Goal: Task Accomplishment & Management: Manage account settings

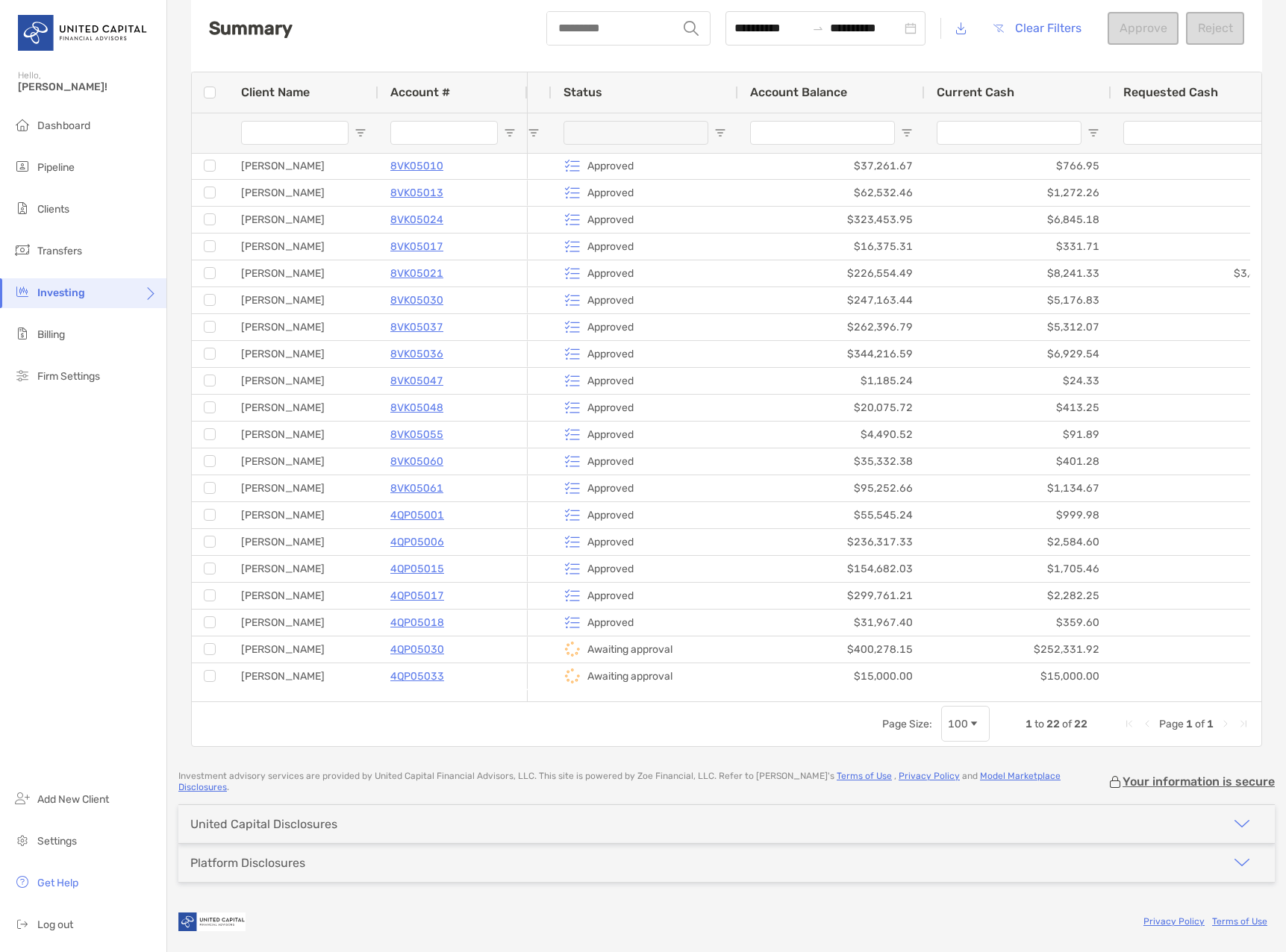
scroll to position [0, 176]
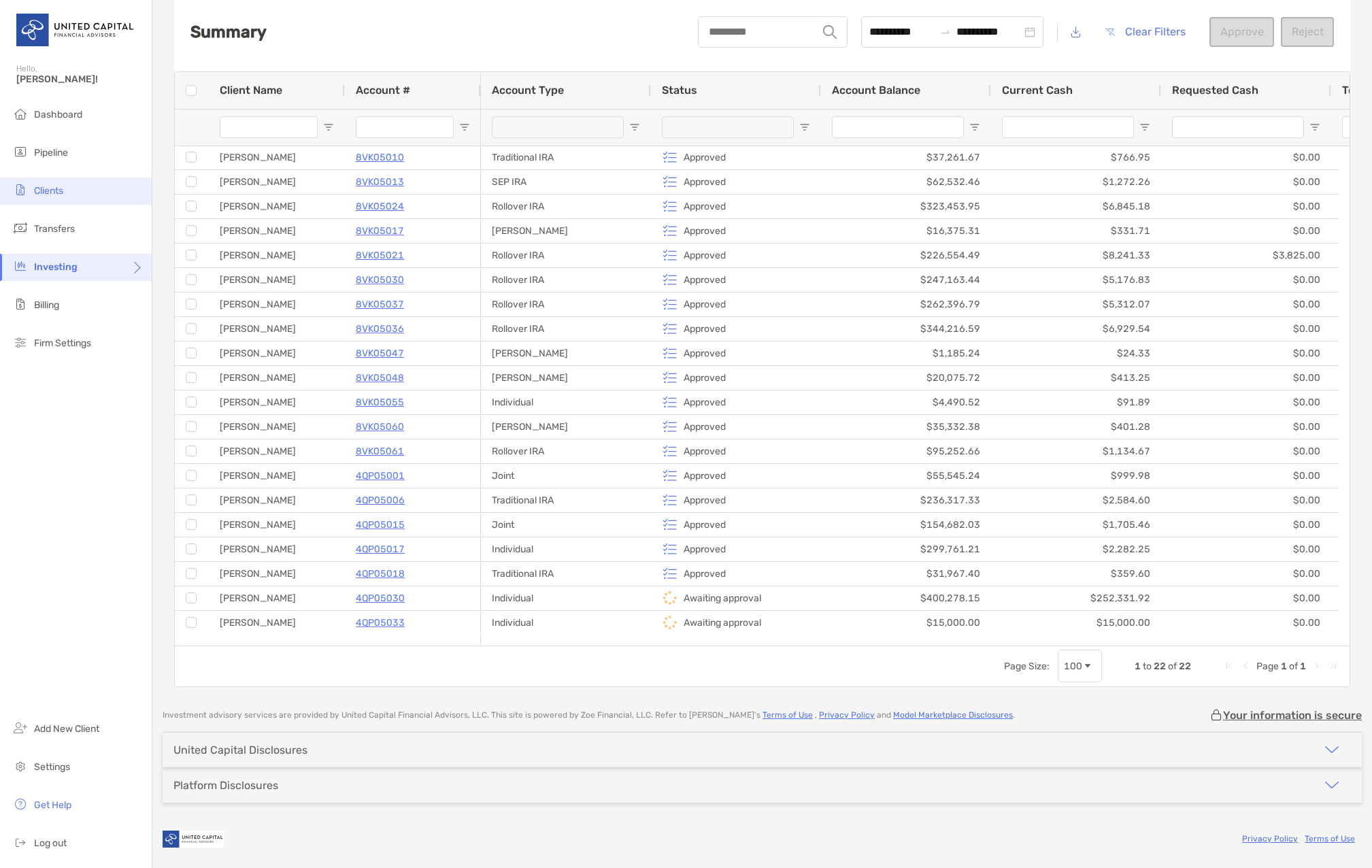
click at [47, 195] on span "Clients" at bounding box center [48, 191] width 29 height 12
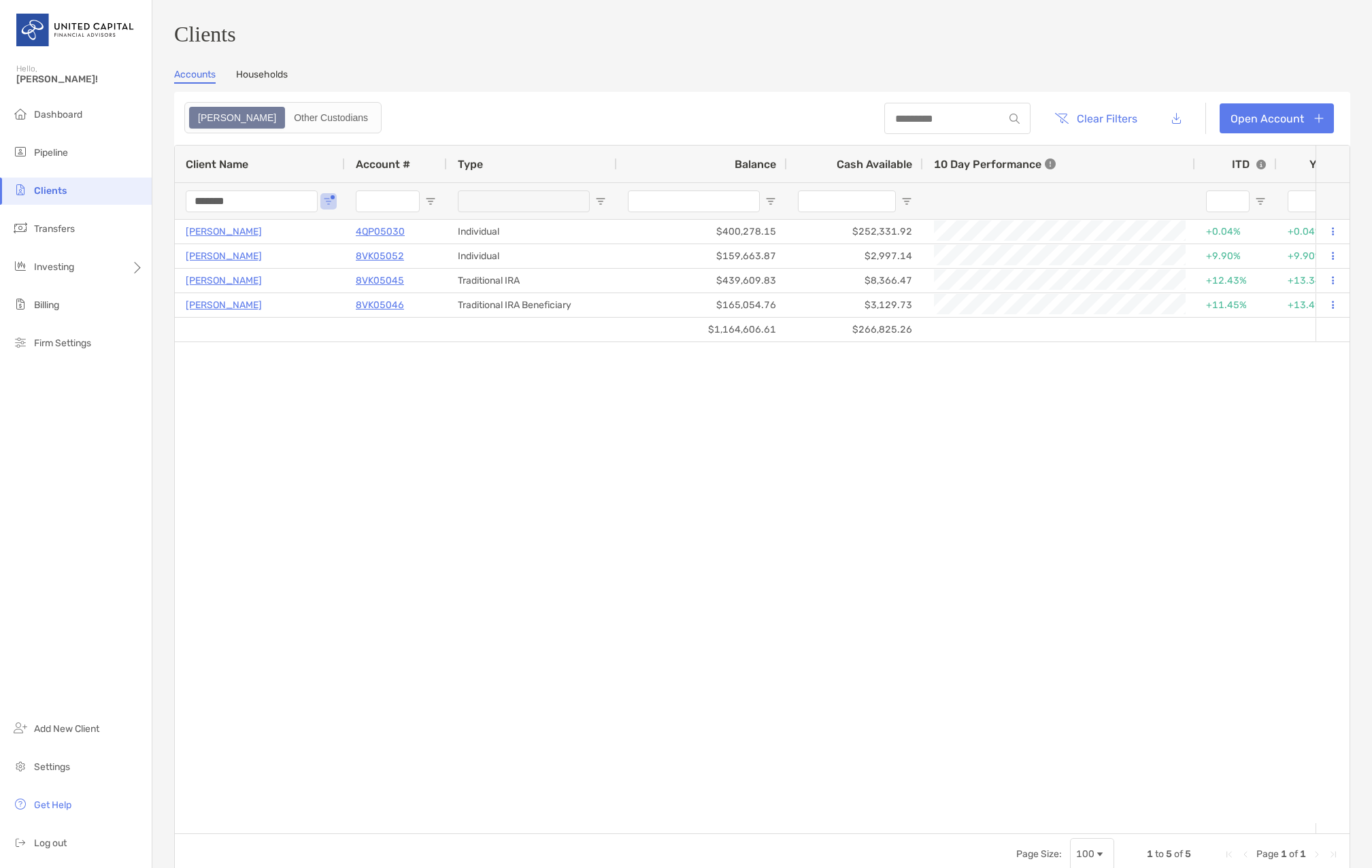
drag, startPoint x: 243, startPoint y: 204, endPoint x: 163, endPoint y: 207, distance: 80.1
click at [163, 207] on div "Clients Accounts Households Zoe Other Custodians Clear Filters Open Account 1 t…" at bounding box center [762, 434] width 1219 height 868
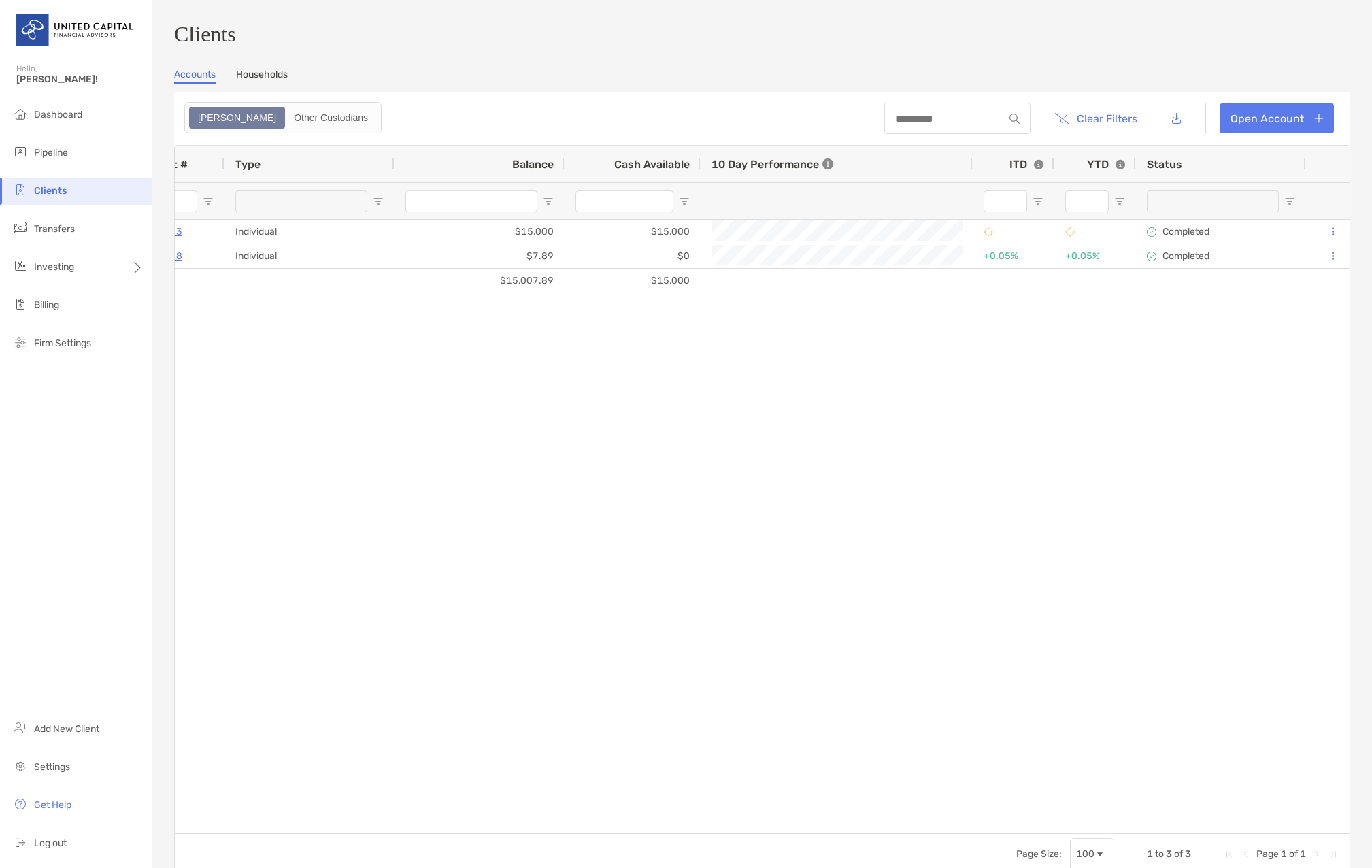
scroll to position [0, 401]
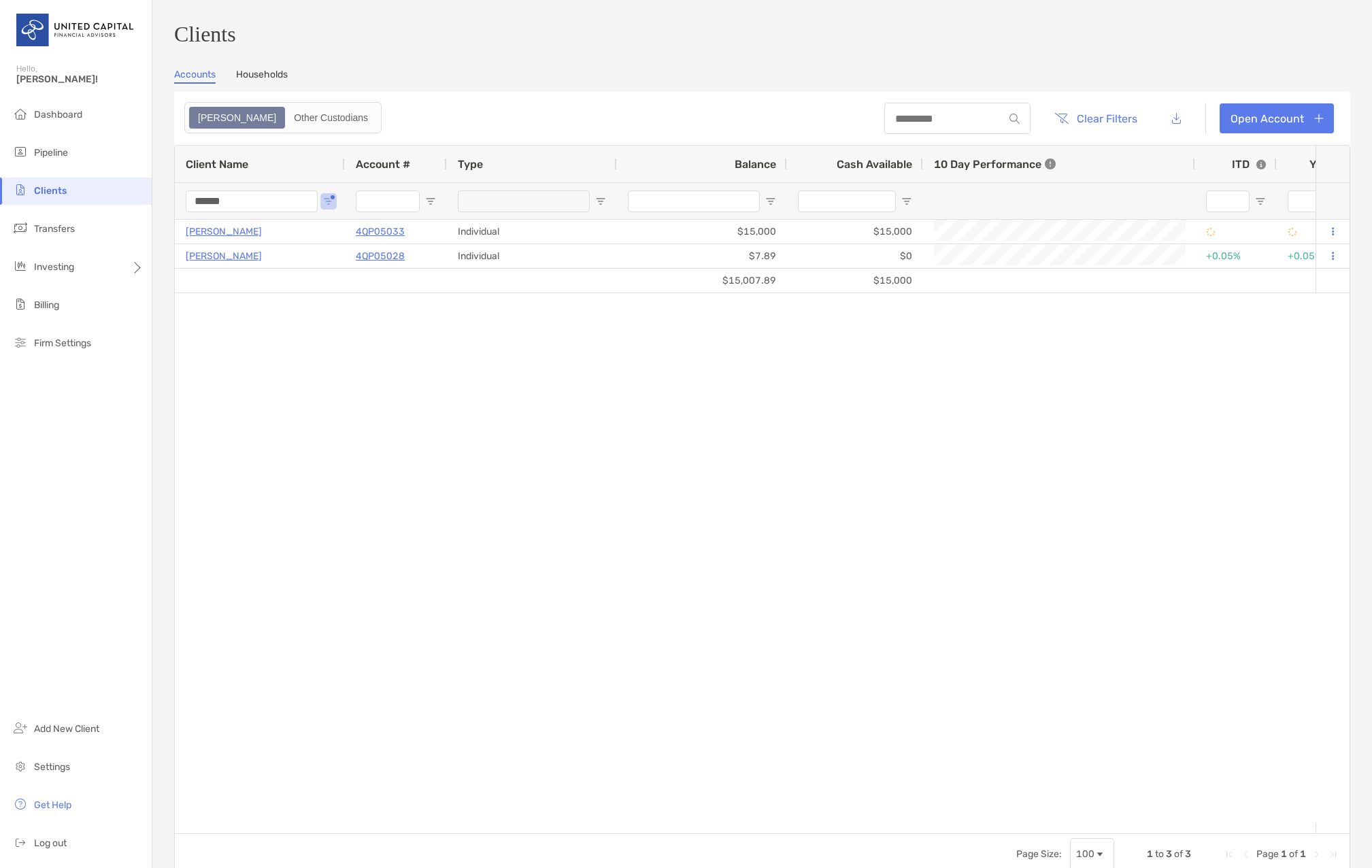
type input "******"
click at [56, 268] on span "Investing" at bounding box center [54, 266] width 40 height 12
click at [193, 297] on span "Rebalancing" at bounding box center [191, 294] width 54 height 12
